Goal: Check status: Check status

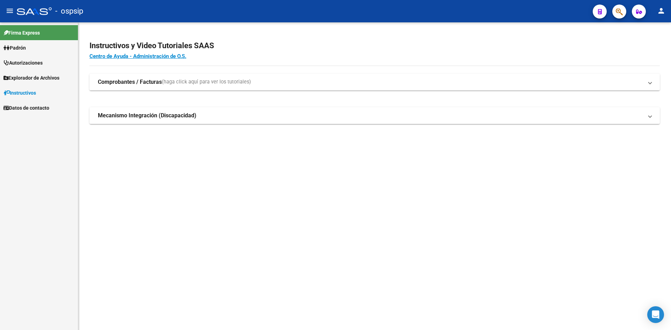
click at [43, 62] on span "Autorizaciones" at bounding box center [22, 63] width 39 height 8
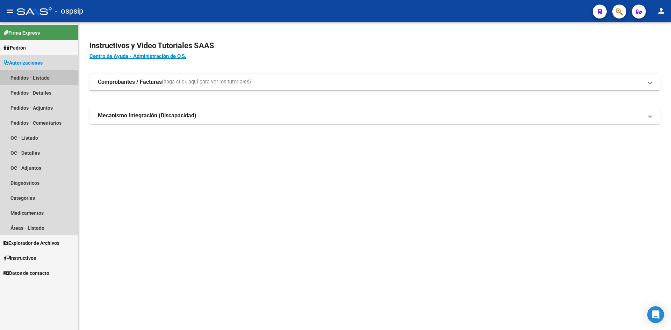
click at [36, 75] on link "Pedidos - Listado" at bounding box center [39, 77] width 78 height 15
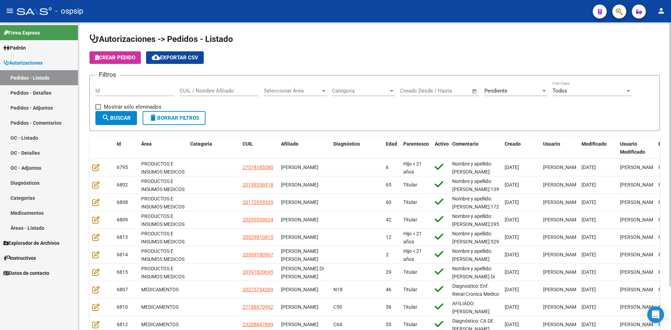
click at [496, 88] on span "Pendiente" at bounding box center [495, 91] width 23 height 6
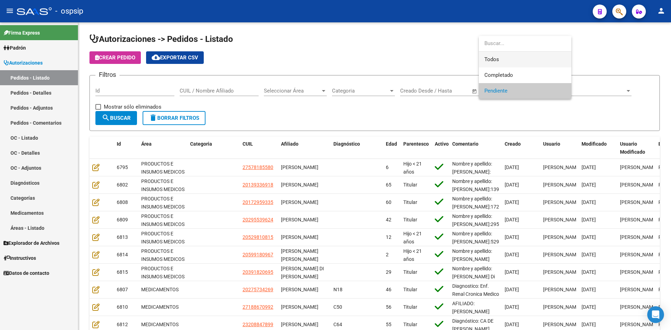
click at [491, 63] on span "Todos" at bounding box center [524, 60] width 81 height 16
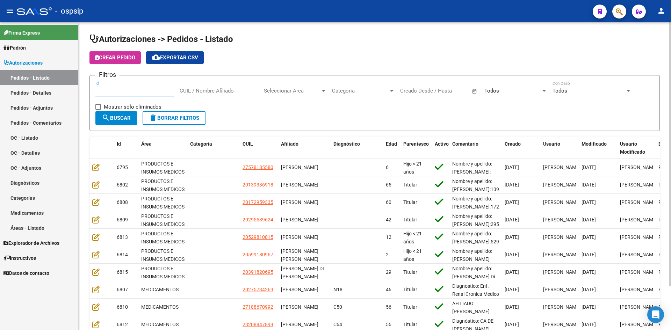
drag, startPoint x: 158, startPoint y: 91, endPoint x: 182, endPoint y: 96, distance: 24.3
click at [159, 92] on input "Id" at bounding box center [134, 91] width 79 height 6
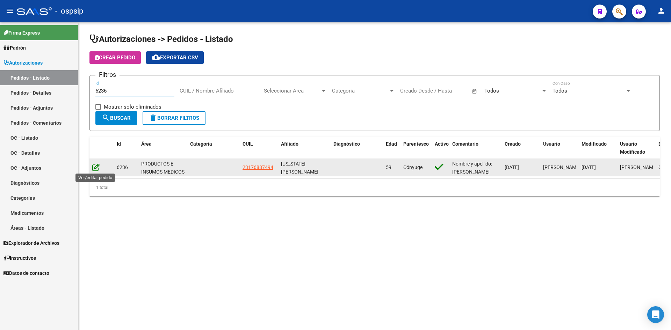
click at [98, 167] on icon at bounding box center [95, 168] width 7 height 8
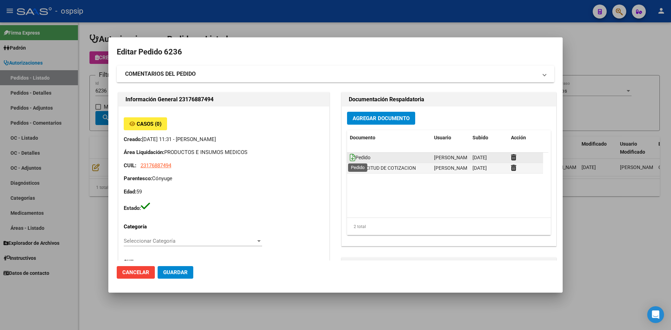
click at [351, 156] on icon at bounding box center [353, 158] width 6 height 8
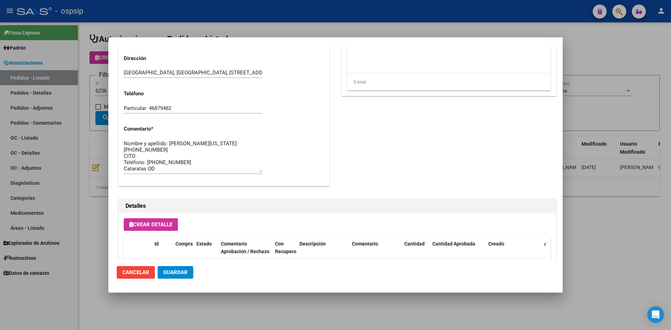
scroll to position [315, 0]
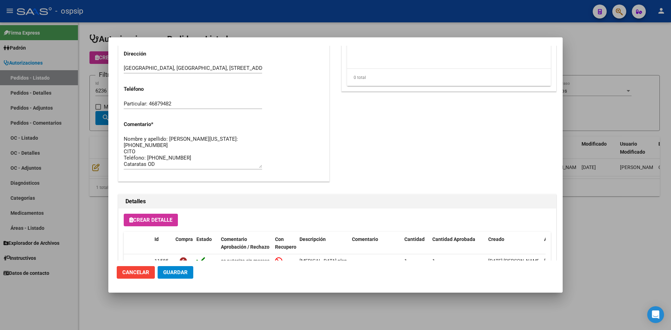
click at [324, 33] on div at bounding box center [335, 165] width 671 height 330
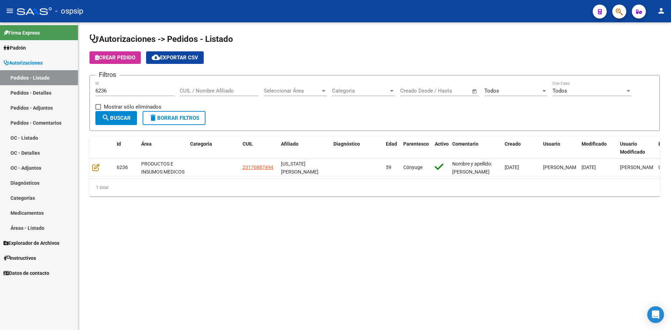
click at [137, 90] on input "6236" at bounding box center [134, 91] width 79 height 6
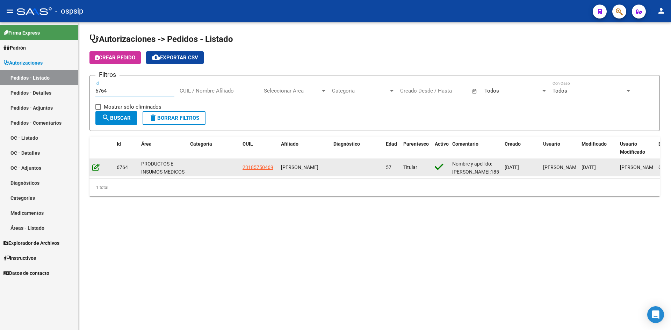
type input "6764"
click at [98, 169] on icon at bounding box center [95, 168] width 7 height 8
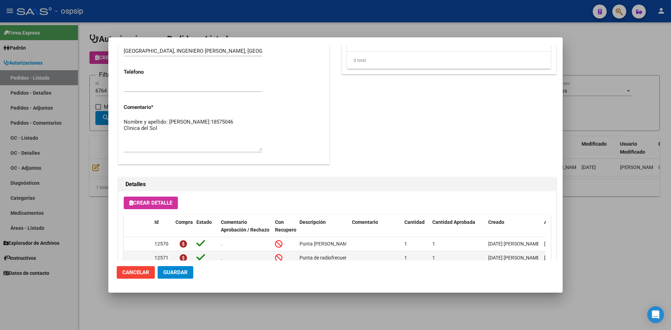
scroll to position [308, 0]
